Goal: Information Seeking & Learning: Find specific fact

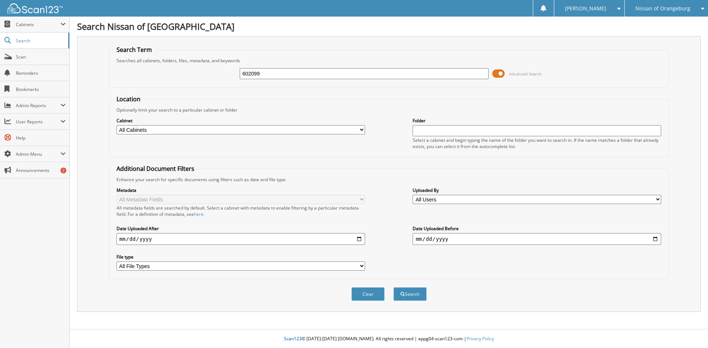
type input "602099"
click at [393, 288] on button "Search" at bounding box center [409, 295] width 33 height 14
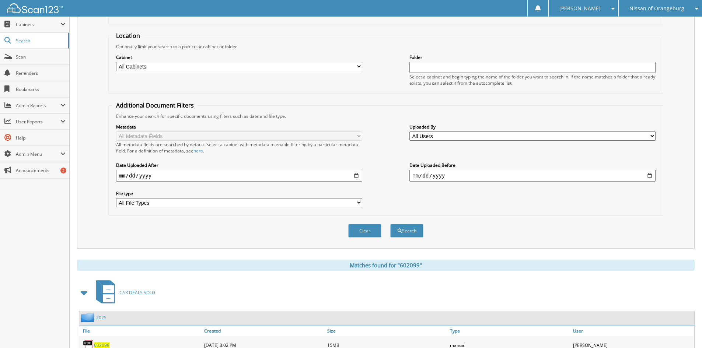
scroll to position [105, 0]
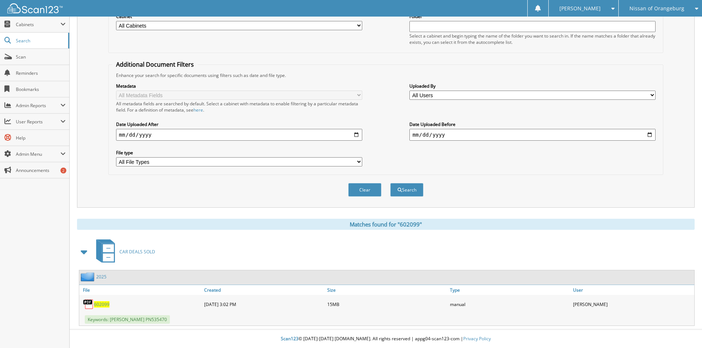
click at [104, 305] on span "602099" at bounding box center [101, 305] width 15 height 6
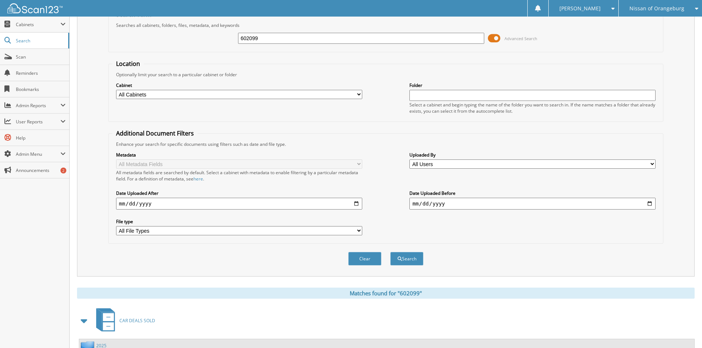
scroll to position [0, 0]
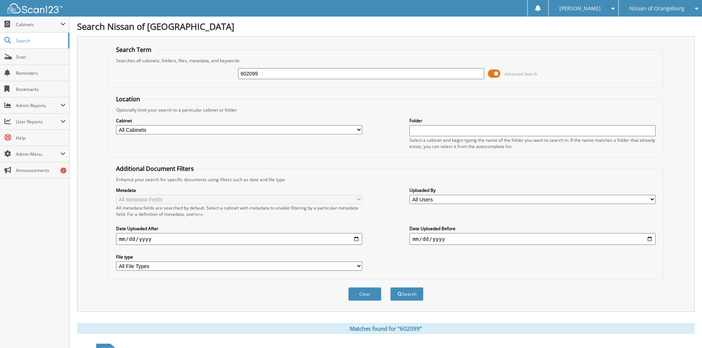
drag, startPoint x: 275, startPoint y: 72, endPoint x: 155, endPoint y: 77, distance: 119.9
click at [155, 77] on div "602099 Advanced Search" at bounding box center [385, 74] width 547 height 20
type input "solid waste"
click at [390, 288] on button "Search" at bounding box center [406, 295] width 33 height 14
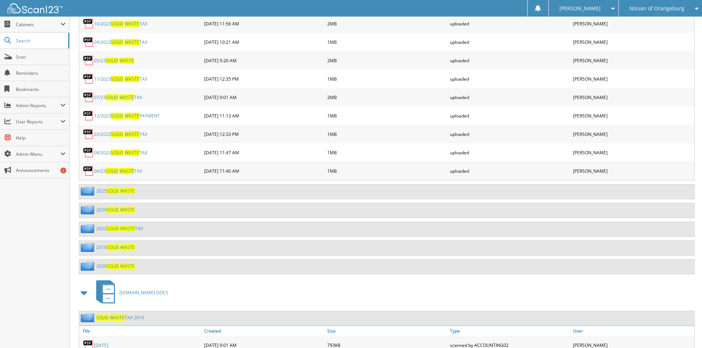
scroll to position [516, 0]
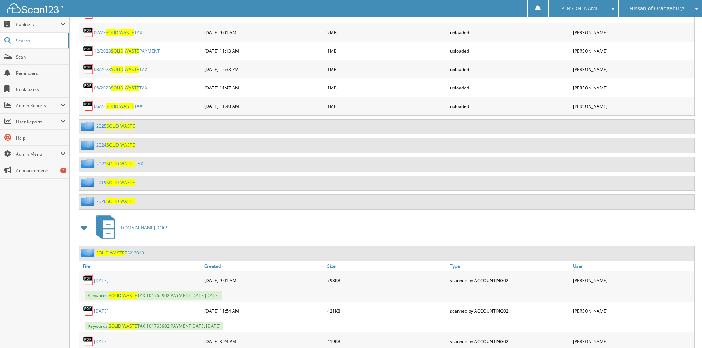
click at [107, 126] on link "2025 SOLID WASTE" at bounding box center [115, 126] width 39 height 6
